Goal: Information Seeking & Learning: Check status

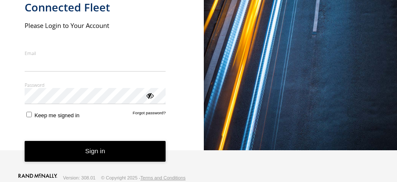
type input "**********"
click at [109, 153] on button "Sign in" at bounding box center [95, 151] width 141 height 21
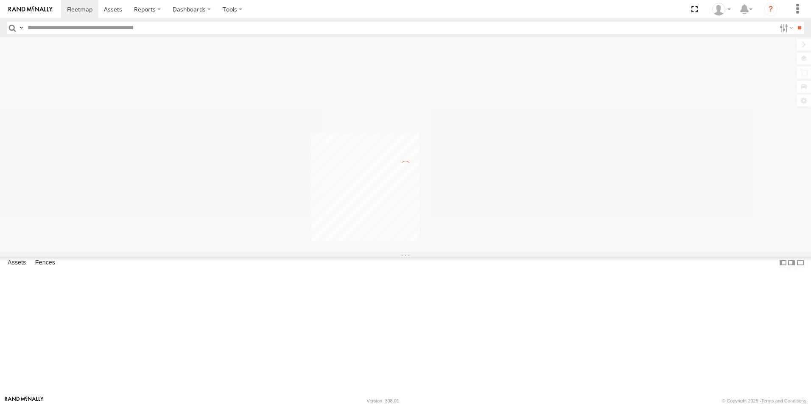
click at [79, 26] on input "text" at bounding box center [400, 28] width 752 height 12
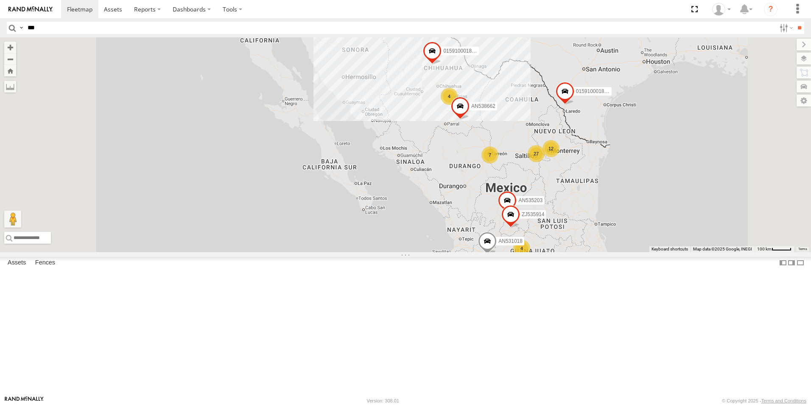
type input "***"
click at [795, 22] on input "**" at bounding box center [800, 28] width 10 height 12
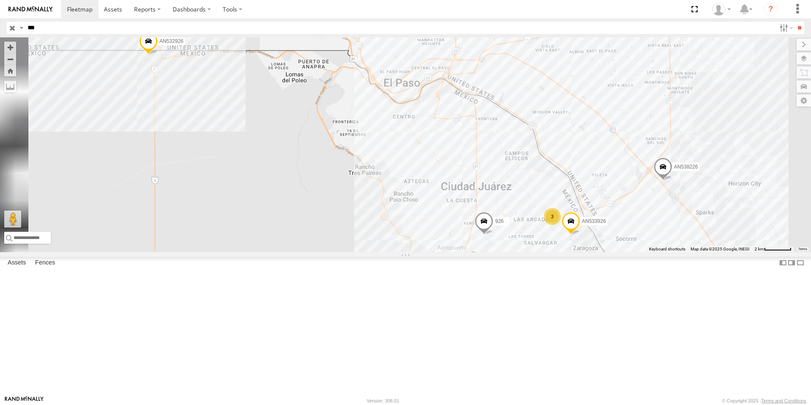
click at [0, 0] on div "926" at bounding box center [0, 0] width 0 height 0
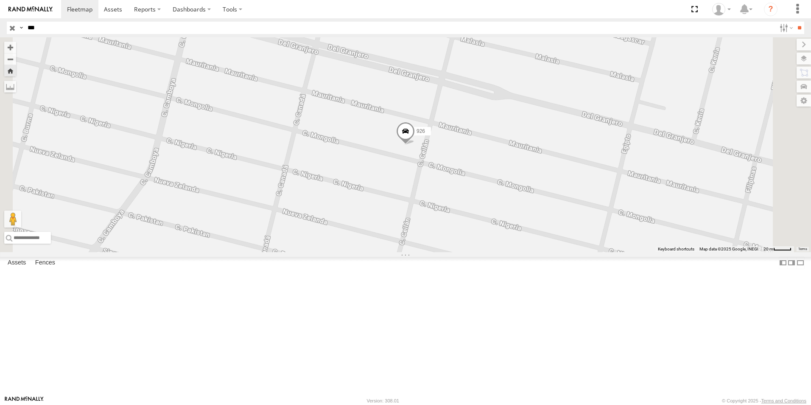
click at [415, 145] on span at bounding box center [405, 133] width 19 height 23
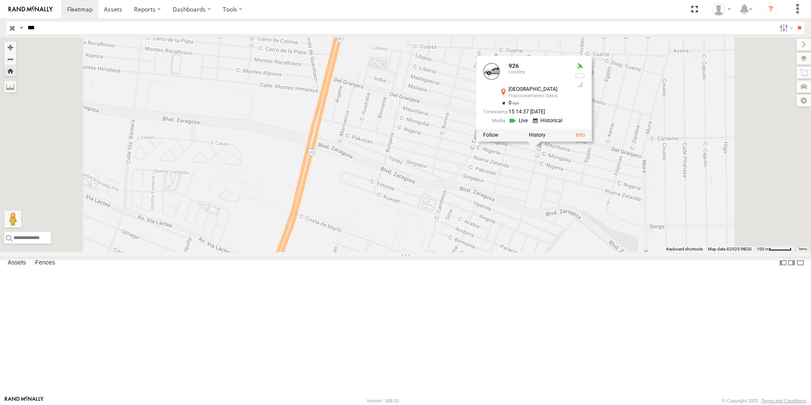
click at [513, 242] on div "926 926 Locales [GEOGRAPHIC_DATA] 31.65719 , -106.41822 0 15:14:37 [DATE]" at bounding box center [405, 144] width 811 height 215
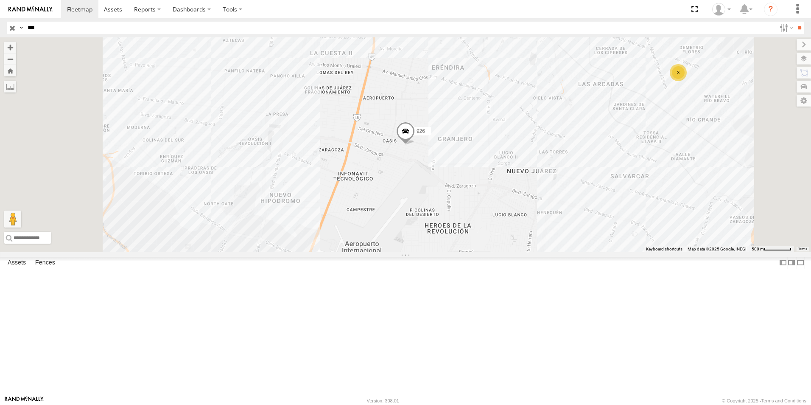
click at [0, 0] on div "926" at bounding box center [0, 0] width 0 height 0
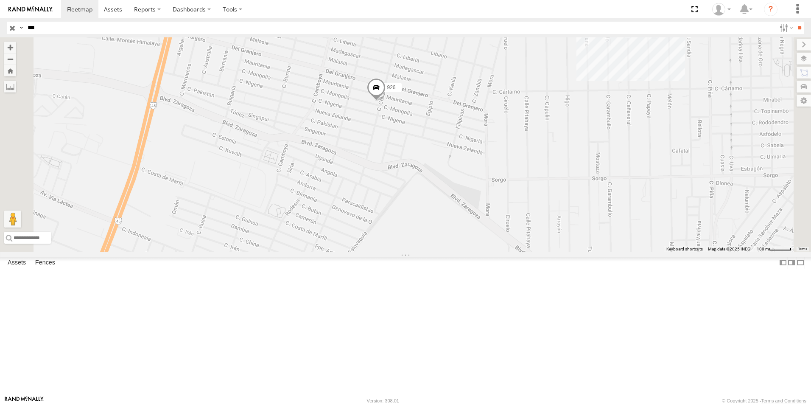
click at [386, 101] on span at bounding box center [376, 89] width 19 height 23
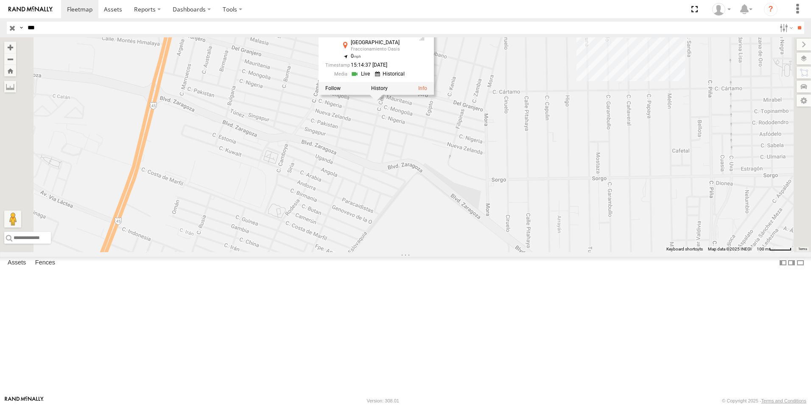
click at [528, 205] on div "926 926 Locales [GEOGRAPHIC_DATA] 31.65719 , -106.41822 0 15:14:37 [DATE]" at bounding box center [405, 144] width 811 height 215
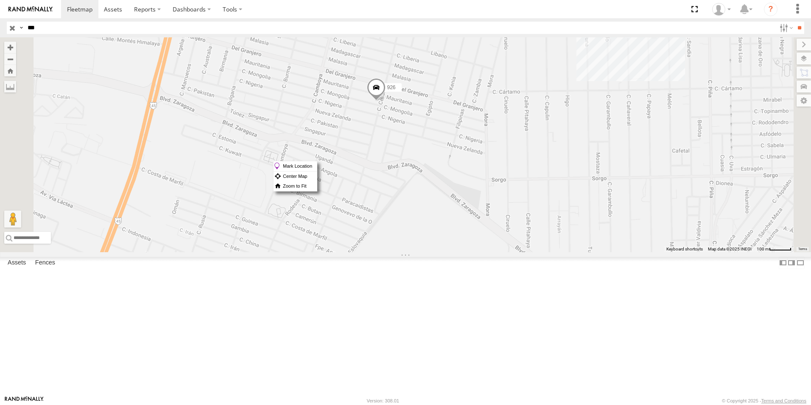
click at [466, 207] on div "926" at bounding box center [405, 144] width 811 height 215
click at [386, 101] on span at bounding box center [376, 89] width 19 height 23
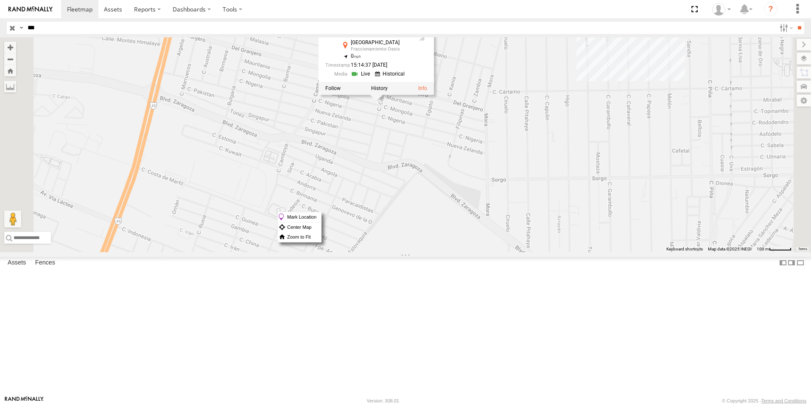
drag, startPoint x: 490, startPoint y: 212, endPoint x: 472, endPoint y: 189, distance: 28.7
click at [472, 189] on div "926 926 Locales [GEOGRAPHIC_DATA] 31.65719 , -106.41822 0 15:14:37 [DATE]" at bounding box center [405, 144] width 811 height 215
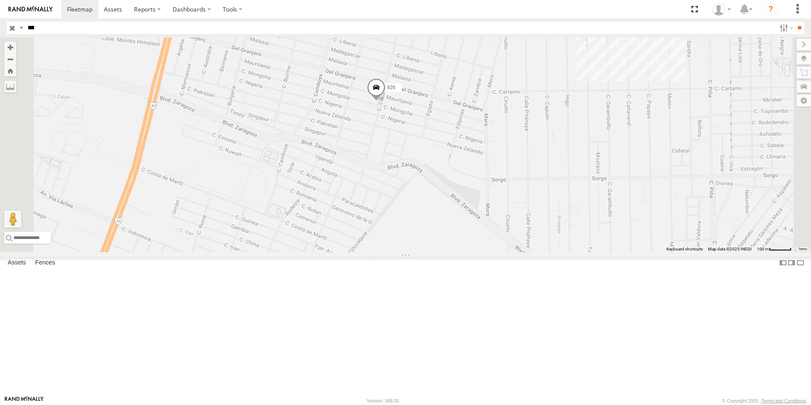
click at [386, 101] on span at bounding box center [376, 89] width 19 height 23
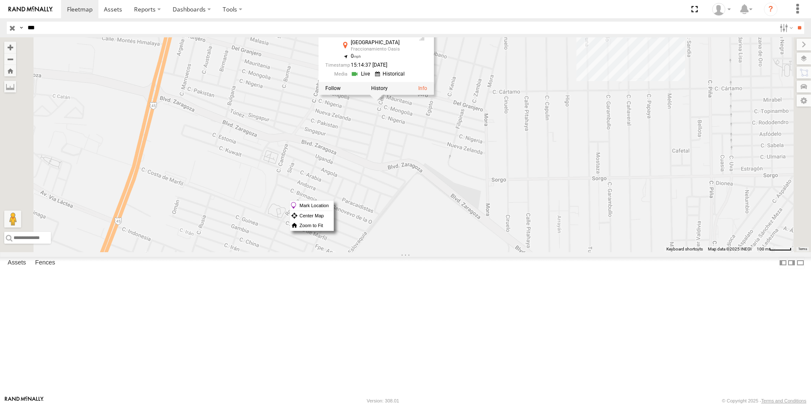
drag, startPoint x: 502, startPoint y: 200, endPoint x: 464, endPoint y: 203, distance: 38.3
click at [464, 203] on div "926 926 Locales [GEOGRAPHIC_DATA] 31.65719 , -106.41822 0 15:14:37 [DATE]" at bounding box center [405, 144] width 811 height 215
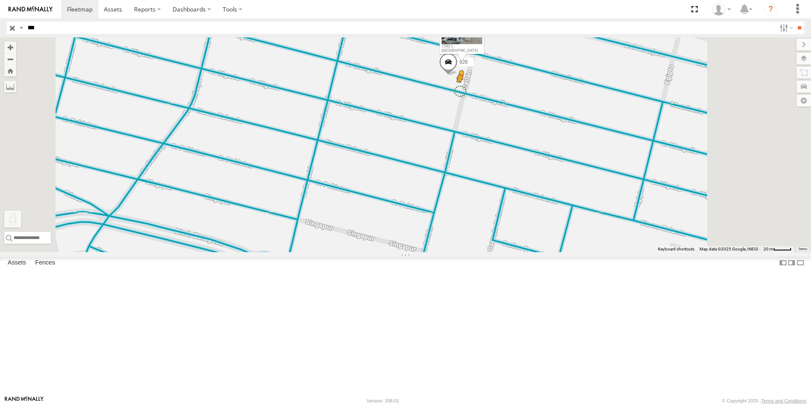
drag, startPoint x: 231, startPoint y: 360, endPoint x: 567, endPoint y: 162, distance: 389.4
click at [567, 162] on div "926 To activate drag with keyboard, press Alt + Enter. Once in keyboard drag st…" at bounding box center [405, 144] width 811 height 215
